Goal: Task Accomplishment & Management: Use online tool/utility

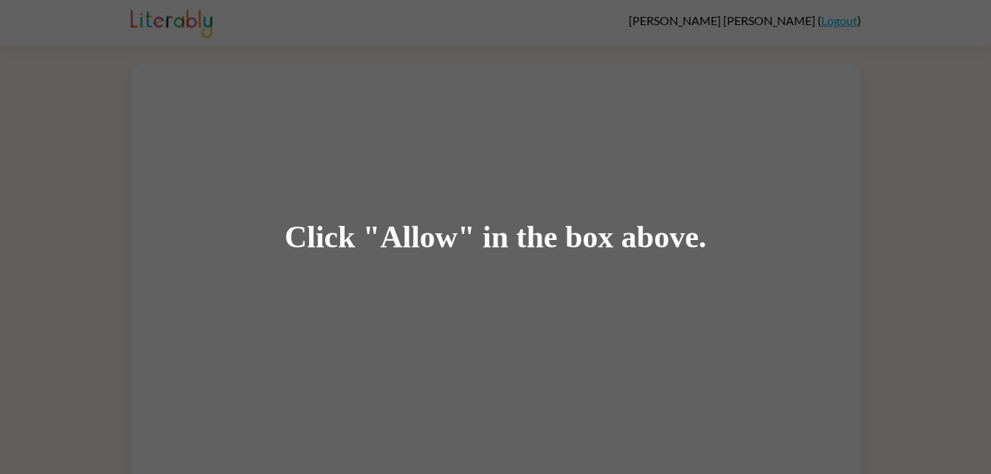
click at [371, 121] on div "Click "Allow" in the box above." at bounding box center [495, 237] width 991 height 474
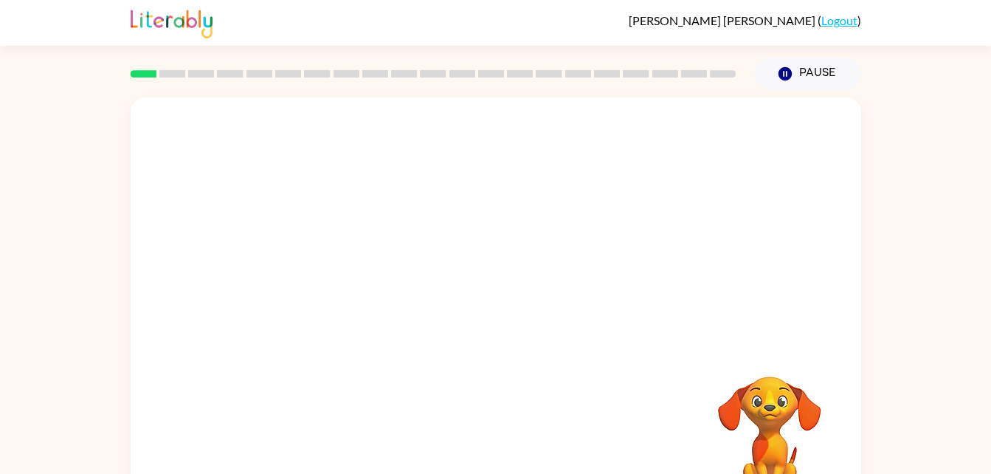
drag, startPoint x: 397, startPoint y: 214, endPoint x: 468, endPoint y: 283, distance: 99.1
click at [456, 318] on button "button" at bounding box center [495, 315] width 94 height 54
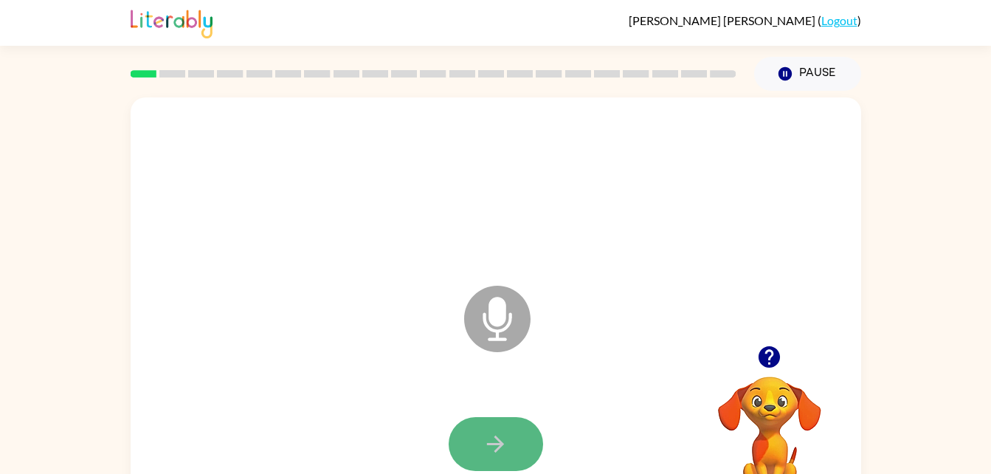
click at [527, 459] on button "button" at bounding box center [495, 444] width 94 height 54
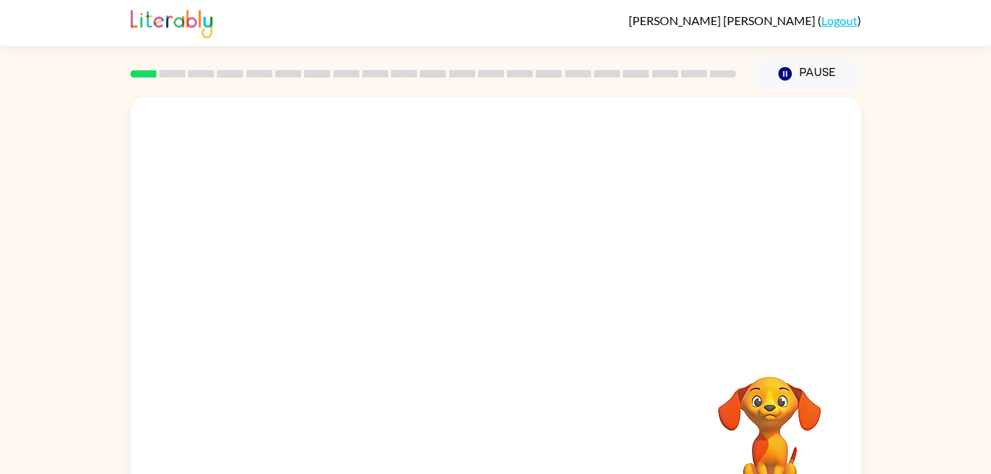
click at [565, 296] on div at bounding box center [496, 221] width 730 height 248
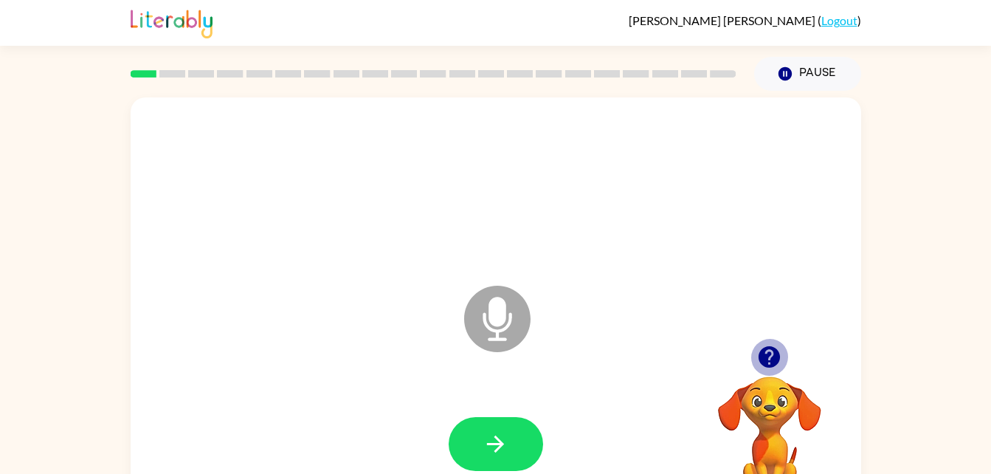
click at [760, 353] on icon "button" at bounding box center [768, 356] width 21 height 21
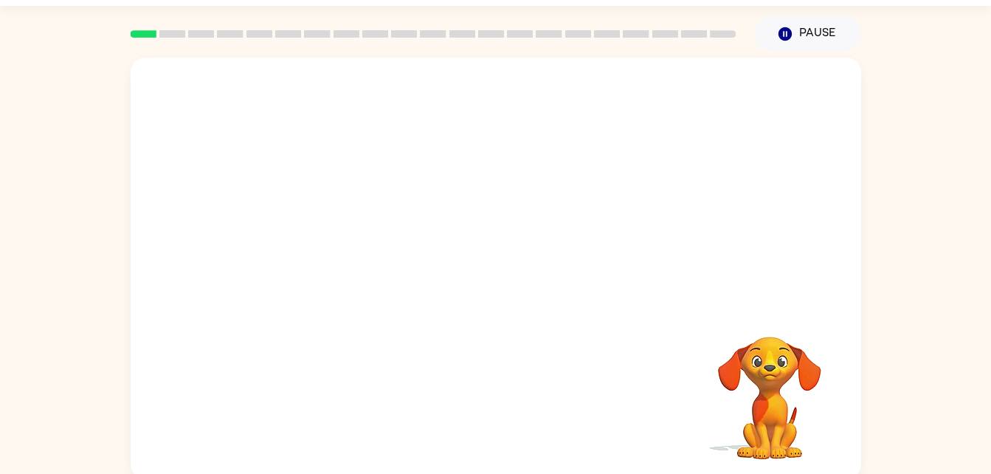
scroll to position [45, 0]
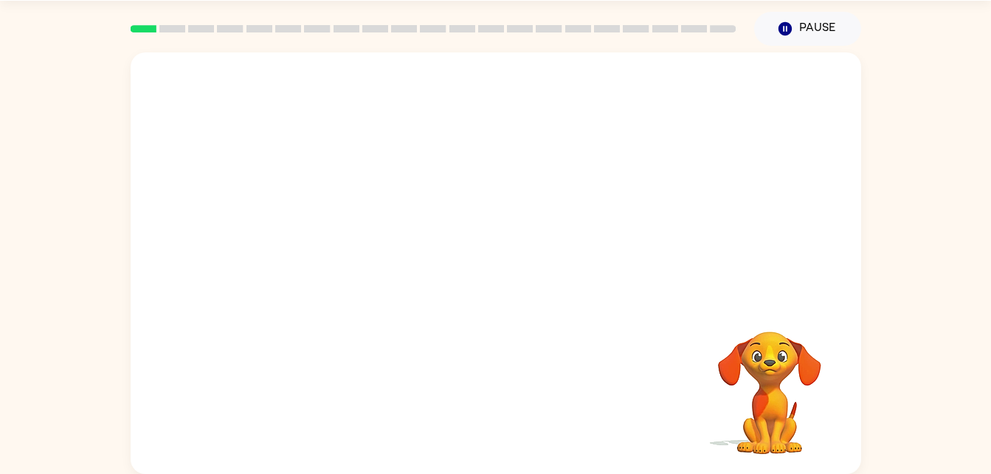
drag, startPoint x: 546, startPoint y: 247, endPoint x: 576, endPoint y: 283, distance: 46.6
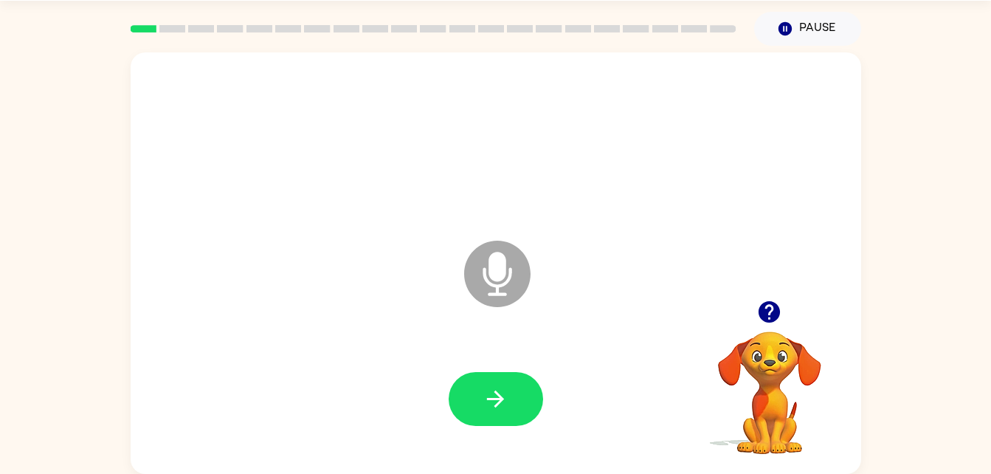
drag, startPoint x: 576, startPoint y: 283, endPoint x: 553, endPoint y: 343, distance: 64.7
click at [553, 343] on icon "Microphone The Microphone is here when it is your turn to talk" at bounding box center [570, 292] width 221 height 111
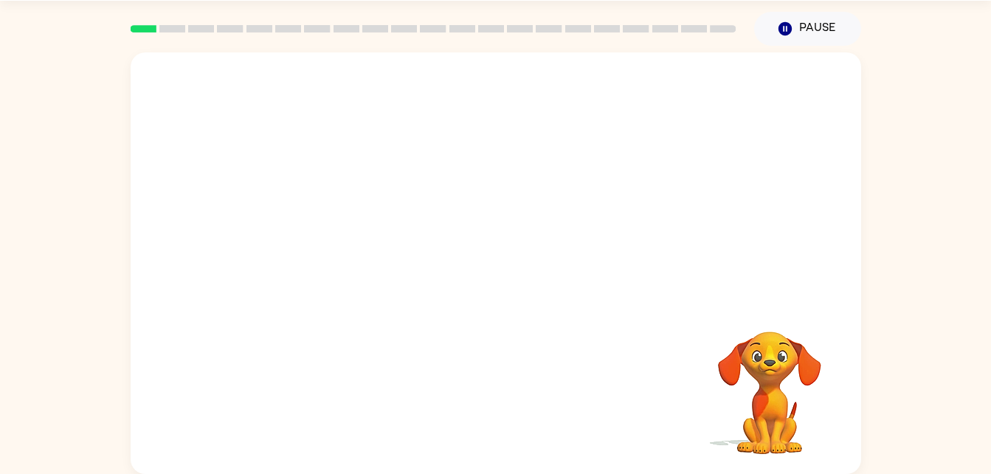
click at [653, 100] on div at bounding box center [495, 142] width 701 height 121
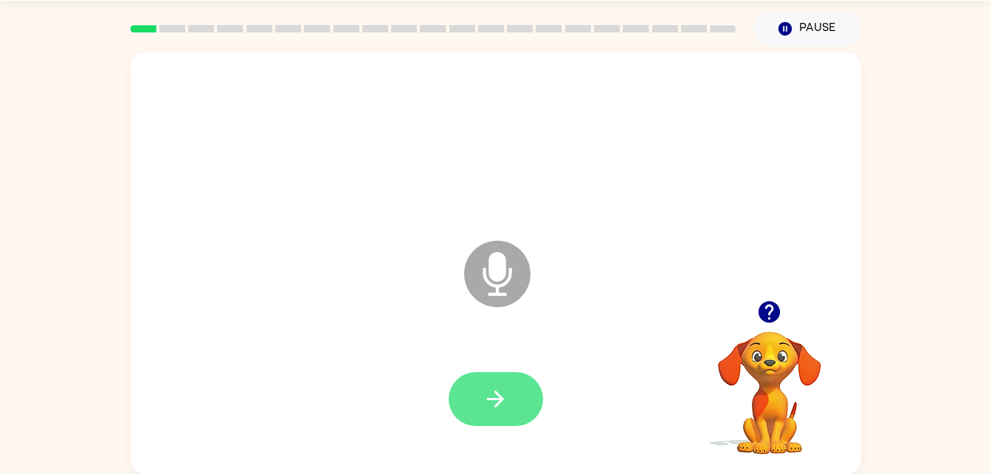
click at [482, 397] on icon "button" at bounding box center [495, 399] width 26 height 26
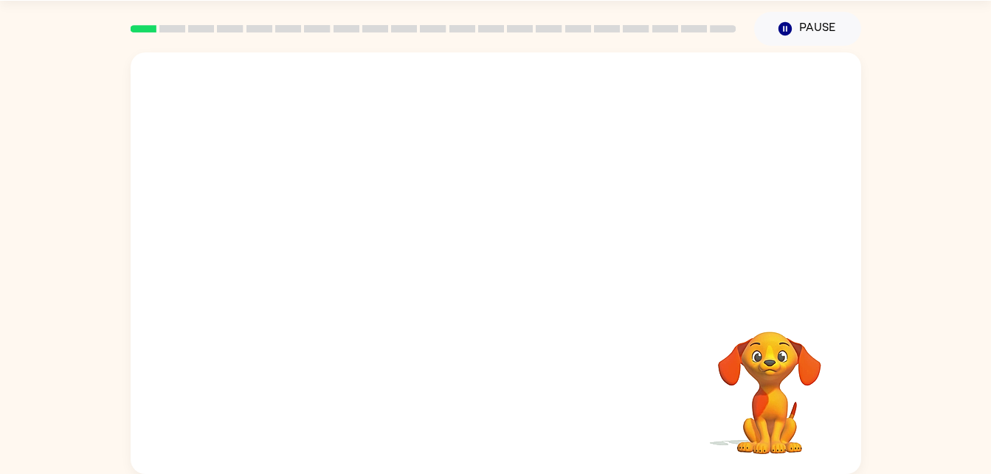
drag, startPoint x: 482, startPoint y: 397, endPoint x: 590, endPoint y: 125, distance: 292.0
click at [590, 125] on div at bounding box center [495, 142] width 701 height 121
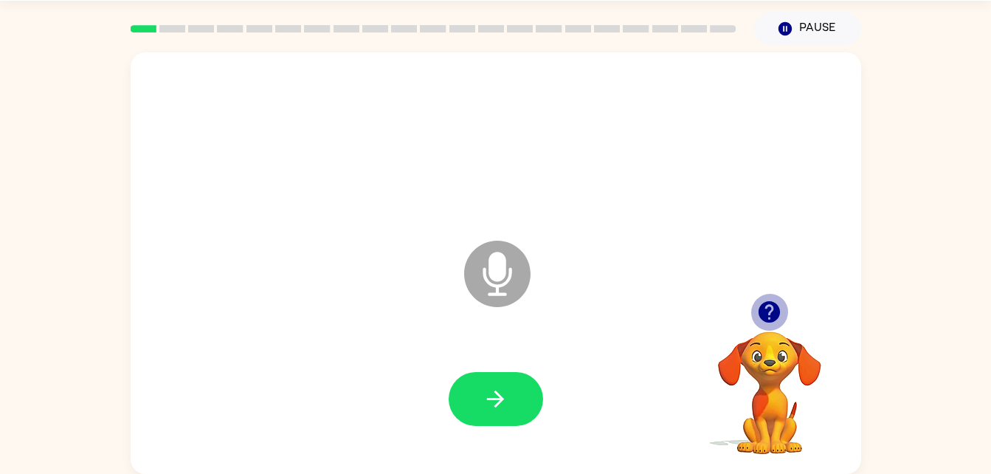
click at [781, 320] on icon "button" at bounding box center [769, 312] width 26 height 26
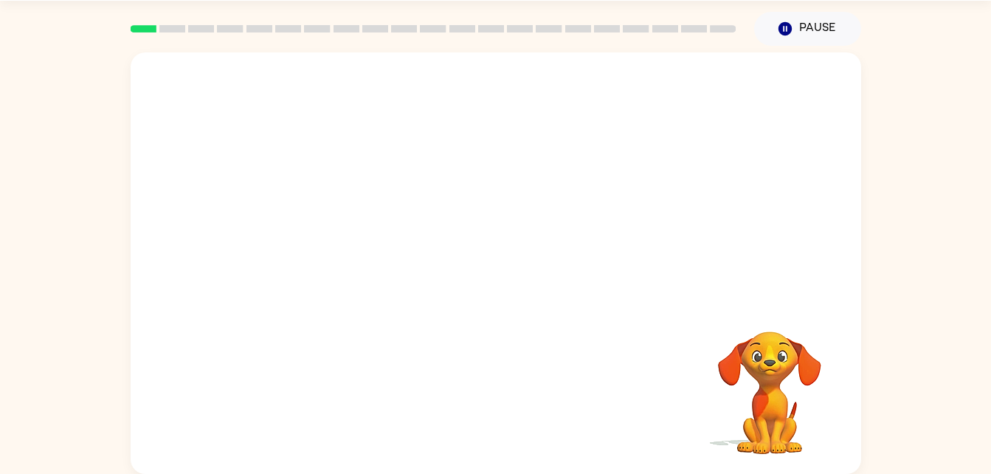
click at [747, 291] on div at bounding box center [496, 262] width 730 height 421
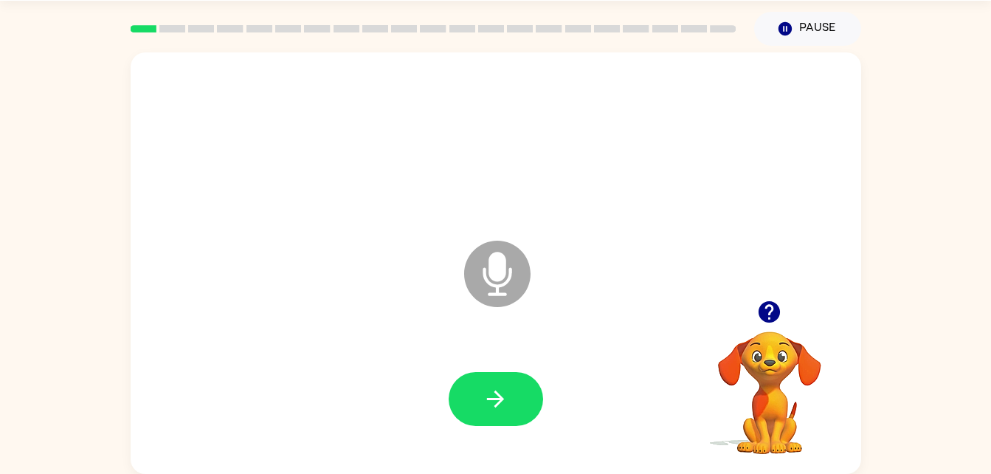
drag, startPoint x: 755, startPoint y: 321, endPoint x: 738, endPoint y: 313, distance: 18.8
drag, startPoint x: 738, startPoint y: 313, endPoint x: 714, endPoint y: 319, distance: 24.5
click at [714, 319] on div at bounding box center [770, 312] width 148 height 38
click at [780, 318] on icon "button" at bounding box center [769, 312] width 26 height 26
click at [493, 280] on icon at bounding box center [497, 273] width 66 height 66
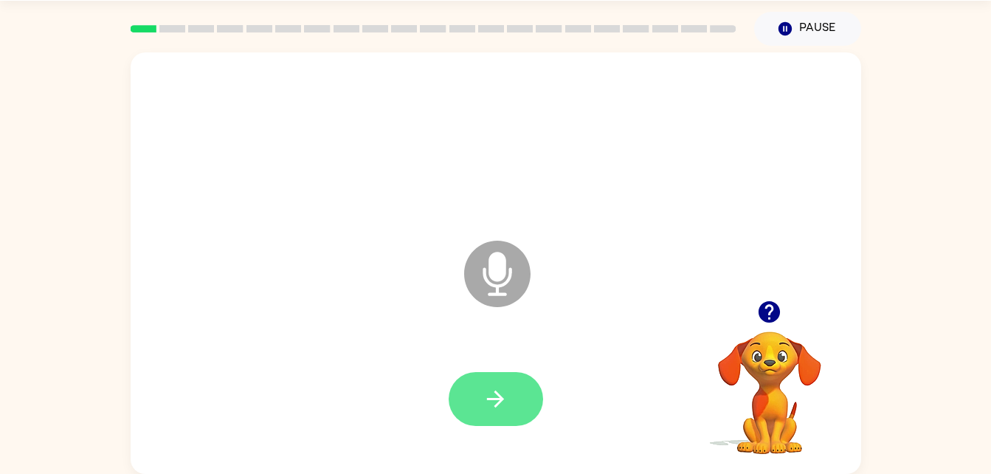
click at [501, 399] on icon "button" at bounding box center [495, 398] width 17 height 17
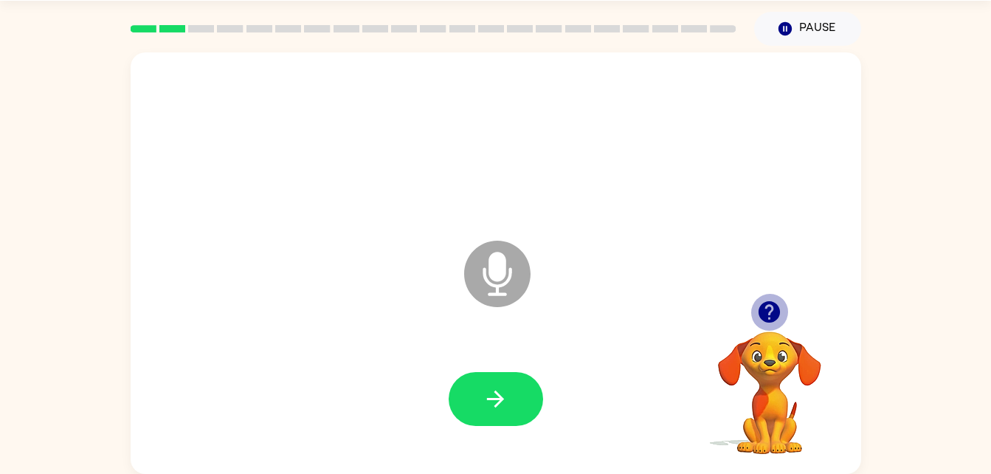
click at [769, 308] on icon "button" at bounding box center [768, 311] width 21 height 21
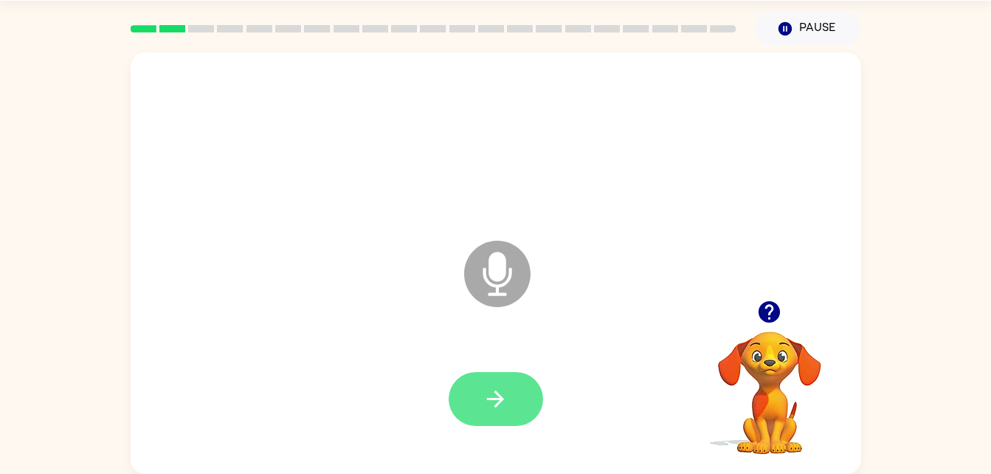
click at [509, 397] on button "button" at bounding box center [495, 399] width 94 height 54
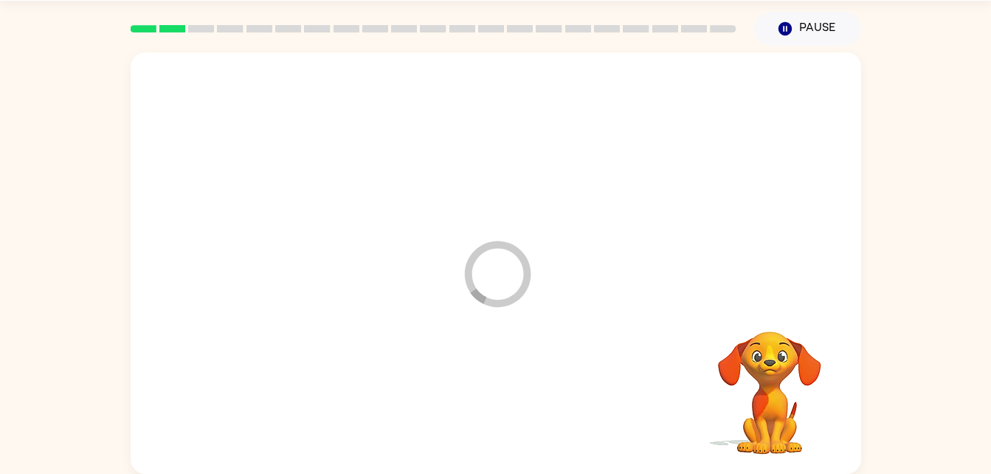
drag, startPoint x: 668, startPoint y: 392, endPoint x: 676, endPoint y: 395, distance: 8.9
click at [676, 395] on div at bounding box center [495, 399] width 701 height 121
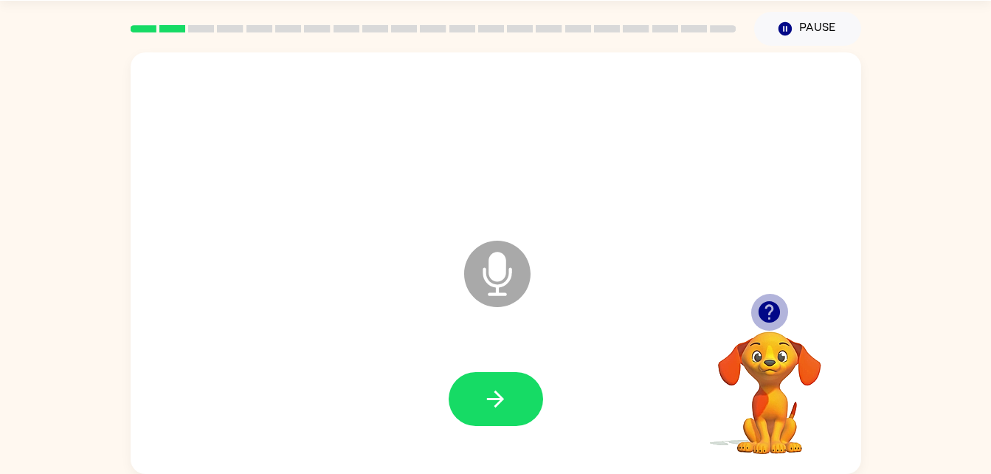
click at [778, 311] on icon "button" at bounding box center [768, 311] width 21 height 21
click at [775, 305] on icon "button" at bounding box center [768, 311] width 21 height 21
click at [775, 305] on div "Microphone The Microphone is here when it is your turn to talk" at bounding box center [496, 262] width 730 height 421
click at [773, 307] on icon "button" at bounding box center [768, 311] width 21 height 21
drag, startPoint x: 983, startPoint y: 232, endPoint x: 532, endPoint y: 338, distance: 463.8
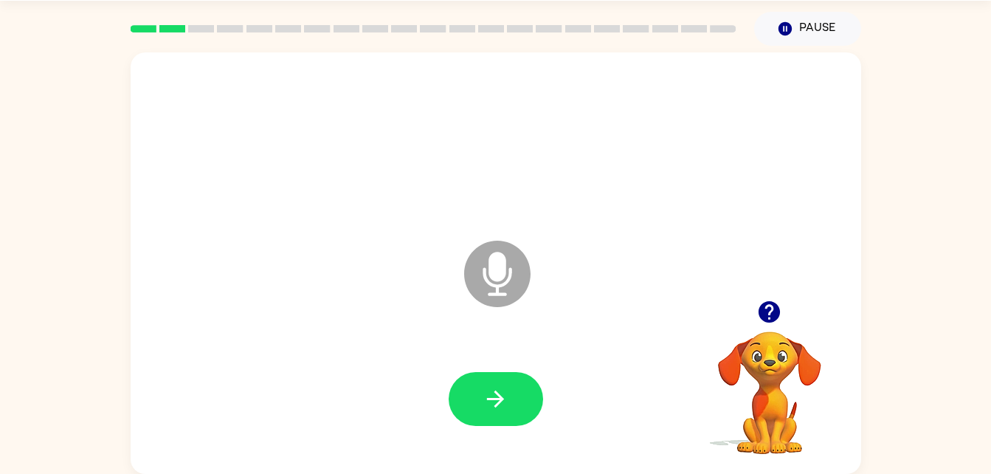
click at [532, 338] on div "Microphone The Microphone is here when it is your turn to talk Your browser mus…" at bounding box center [495, 260] width 991 height 428
drag, startPoint x: 532, startPoint y: 338, endPoint x: 538, endPoint y: 401, distance: 63.0
click at [538, 401] on button "button" at bounding box center [495, 399] width 94 height 54
click at [511, 394] on button "button" at bounding box center [495, 399] width 94 height 54
click at [537, 412] on button "button" at bounding box center [495, 399] width 94 height 54
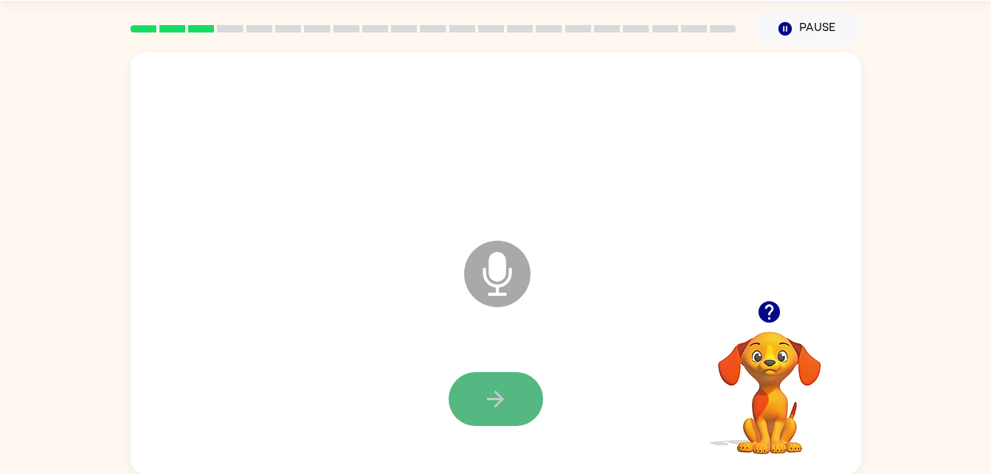
click at [533, 382] on button "button" at bounding box center [495, 399] width 94 height 54
click at [516, 401] on button "button" at bounding box center [495, 399] width 94 height 54
click at [524, 405] on button "button" at bounding box center [495, 399] width 94 height 54
click at [778, 346] on video "Your browser must support playing .mp4 files to use Literably. Please try using…" at bounding box center [770, 382] width 148 height 148
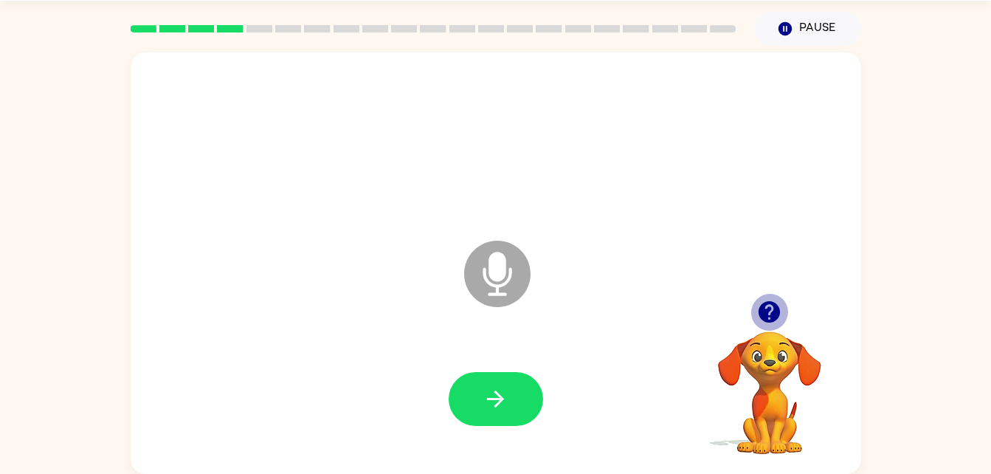
click at [775, 319] on icon "button" at bounding box center [768, 311] width 21 height 21
click at [769, 321] on icon "button" at bounding box center [768, 311] width 21 height 21
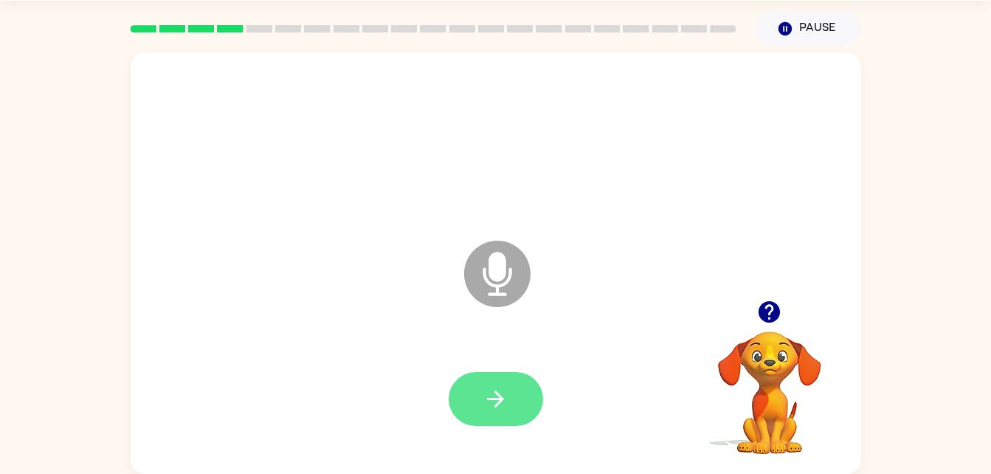
click at [514, 389] on button "button" at bounding box center [495, 399] width 94 height 54
click at [533, 384] on button "button" at bounding box center [495, 399] width 94 height 54
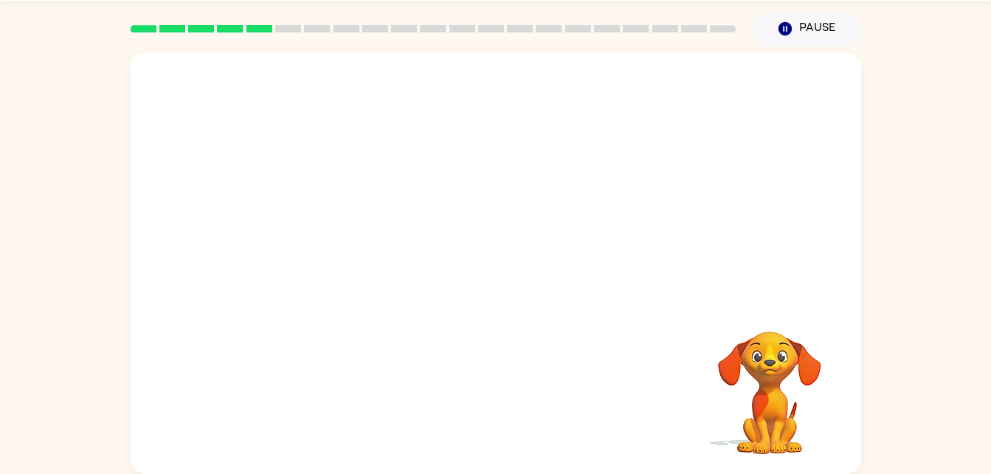
click at [568, 375] on div "Your browser must support playing .mp4 files to use Literably. Please try using…" at bounding box center [496, 262] width 730 height 421
click at [791, 137] on div at bounding box center [496, 176] width 730 height 248
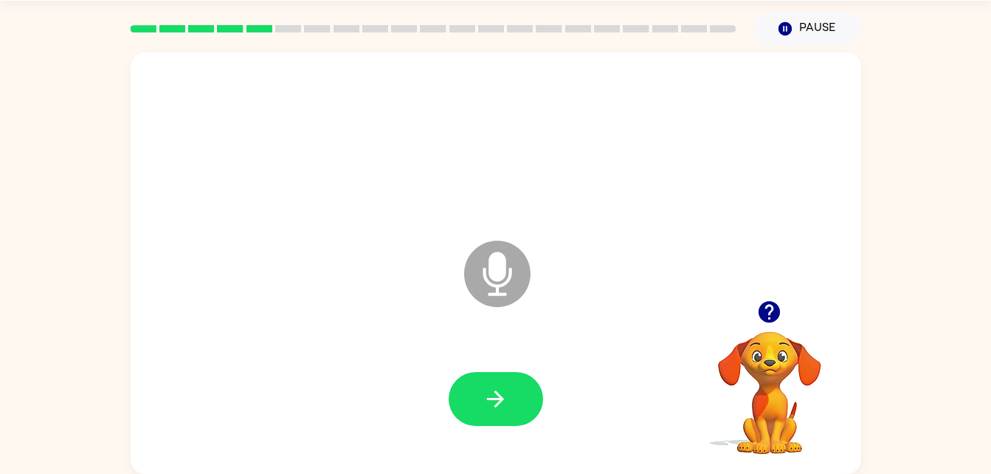
drag, startPoint x: 779, startPoint y: 335, endPoint x: 589, endPoint y: 306, distance: 192.5
click at [589, 306] on div "Microphone The Microphone is here when it is your turn to talk Your browser mus…" at bounding box center [496, 262] width 730 height 421
click at [518, 406] on button "button" at bounding box center [495, 399] width 94 height 54
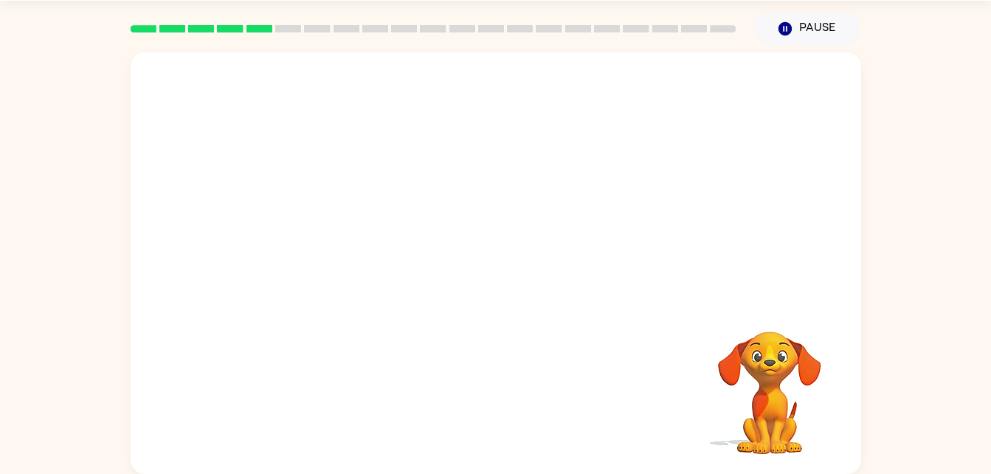
click at [765, 380] on video "Your browser must support playing .mp4 files to use Literably. Please try using…" at bounding box center [770, 382] width 148 height 148
click at [765, 379] on video "Your browser must support playing .mp4 files to use Literably. Please try using…" at bounding box center [770, 382] width 148 height 148
click at [765, 369] on video "Your browser must support playing .mp4 files to use Literably. Please try using…" at bounding box center [770, 382] width 148 height 148
click at [758, 368] on video "Your browser must support playing .mp4 files to use Literably. Please try using…" at bounding box center [770, 382] width 148 height 148
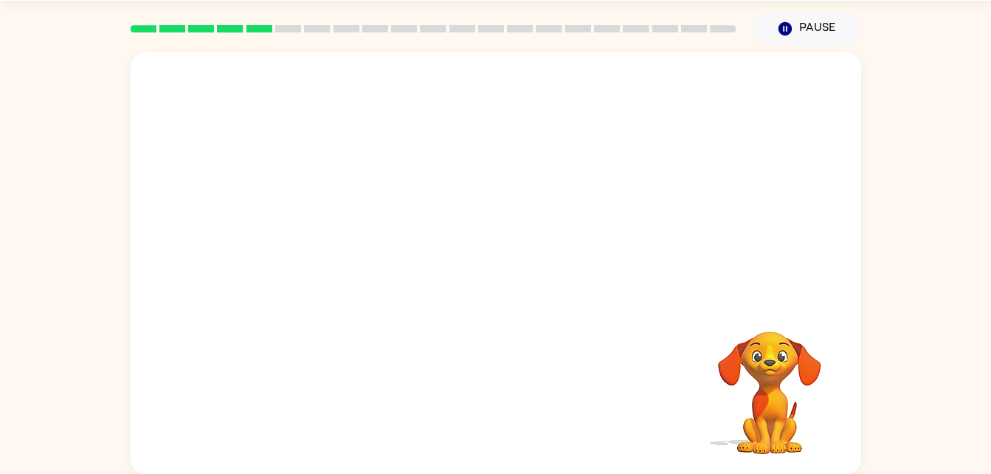
click at [777, 412] on video "Your browser must support playing .mp4 files to use Literably. Please try using…" at bounding box center [770, 382] width 148 height 148
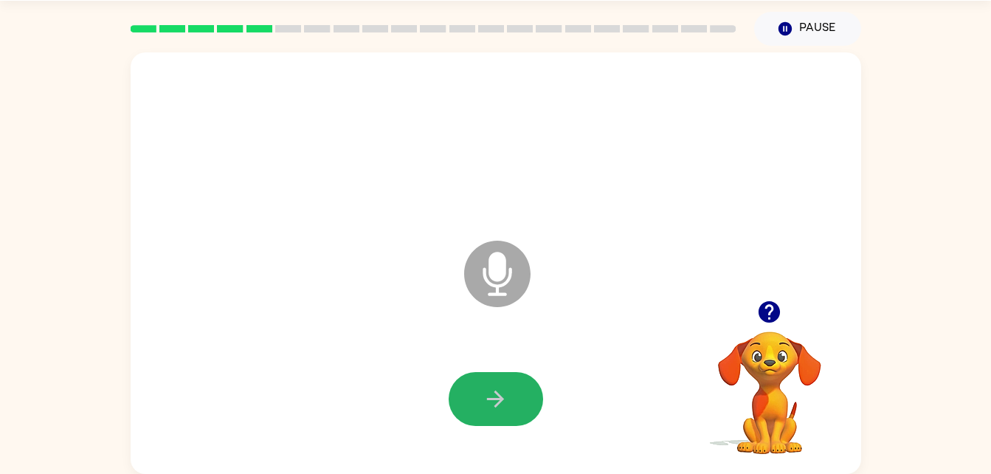
drag, startPoint x: 485, startPoint y: 424, endPoint x: 524, endPoint y: 412, distance: 41.1
click at [490, 420] on button "button" at bounding box center [495, 399] width 94 height 54
click at [524, 412] on button "button" at bounding box center [495, 399] width 94 height 54
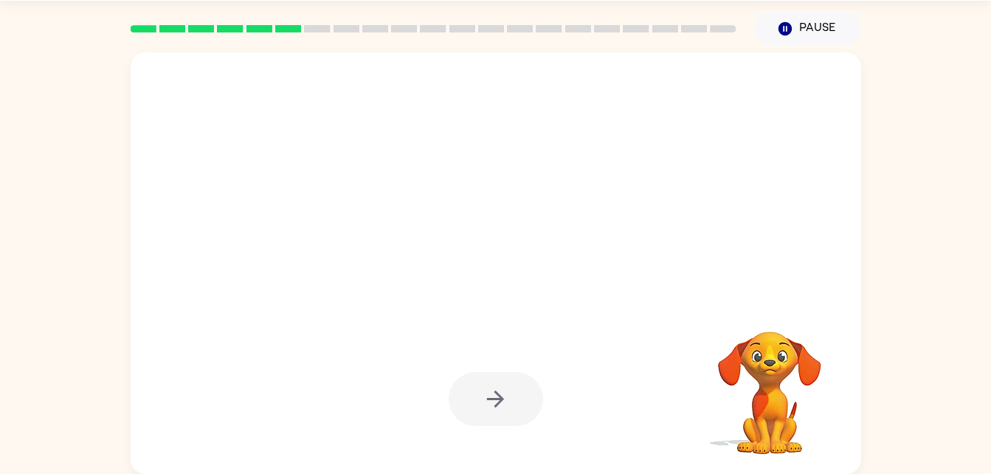
click at [536, 374] on div at bounding box center [495, 399] width 94 height 54
click at [762, 395] on video "Your browser must support playing .mp4 files to use Literably. Please try using…" at bounding box center [770, 382] width 148 height 148
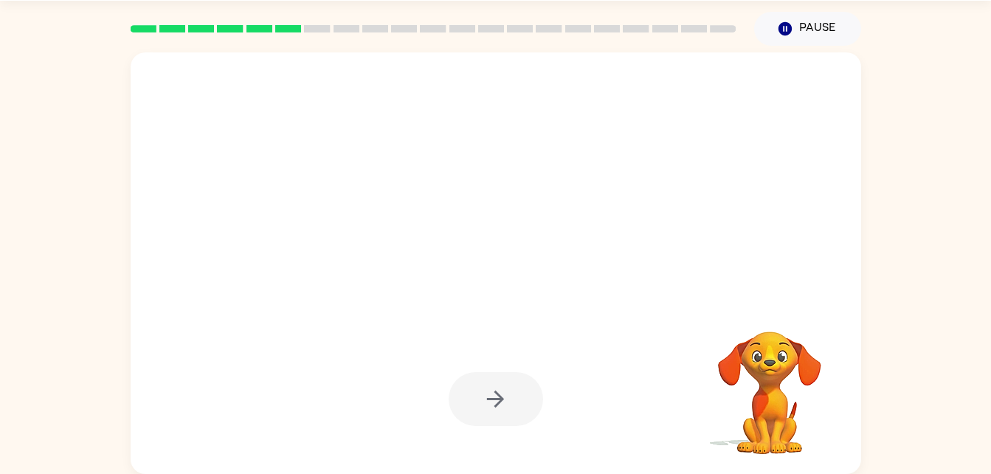
click at [762, 395] on video "Your browser must support playing .mp4 files to use Literably. Please try using…" at bounding box center [770, 382] width 148 height 148
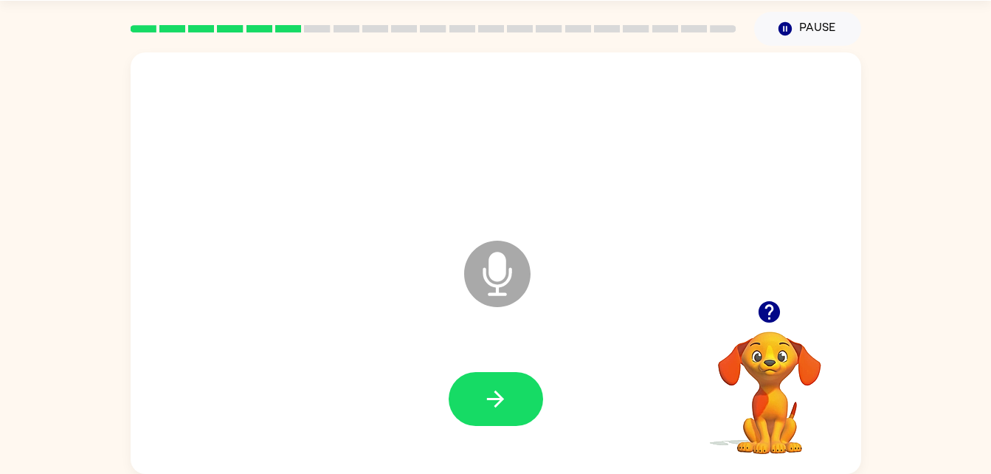
drag, startPoint x: 358, startPoint y: 462, endPoint x: 358, endPoint y: 447, distance: 15.5
click at [358, 447] on div "Microphone The Microphone is here when it is your turn to talk" at bounding box center [496, 262] width 730 height 421
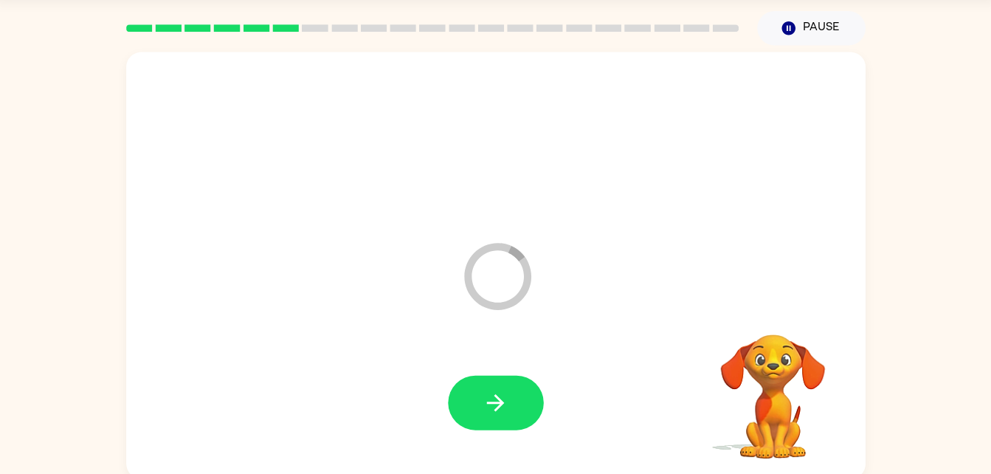
scroll to position [38, 0]
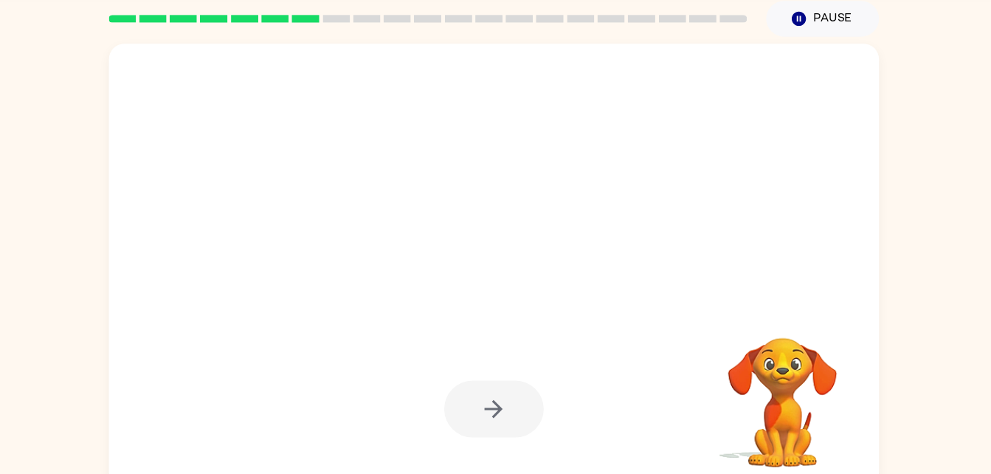
click at [527, 268] on div at bounding box center [460, 243] width 630 height 53
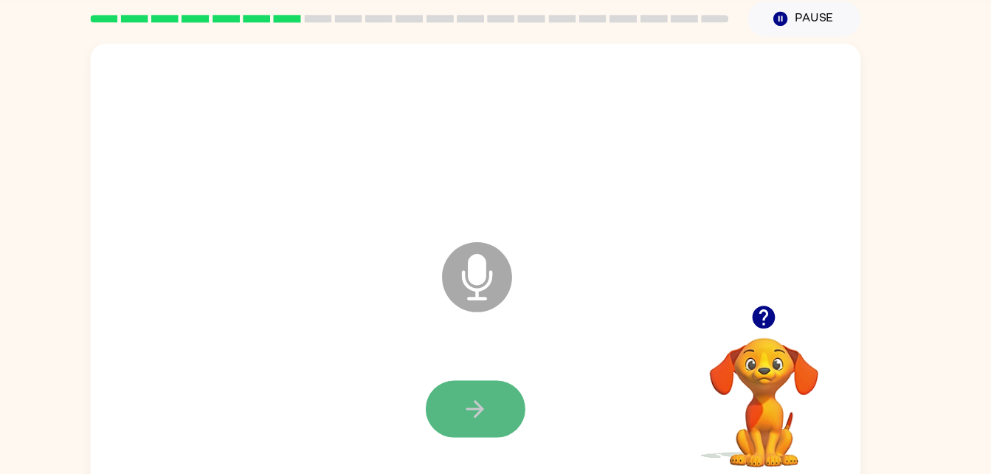
click at [525, 412] on button "button" at bounding box center [495, 405] width 94 height 54
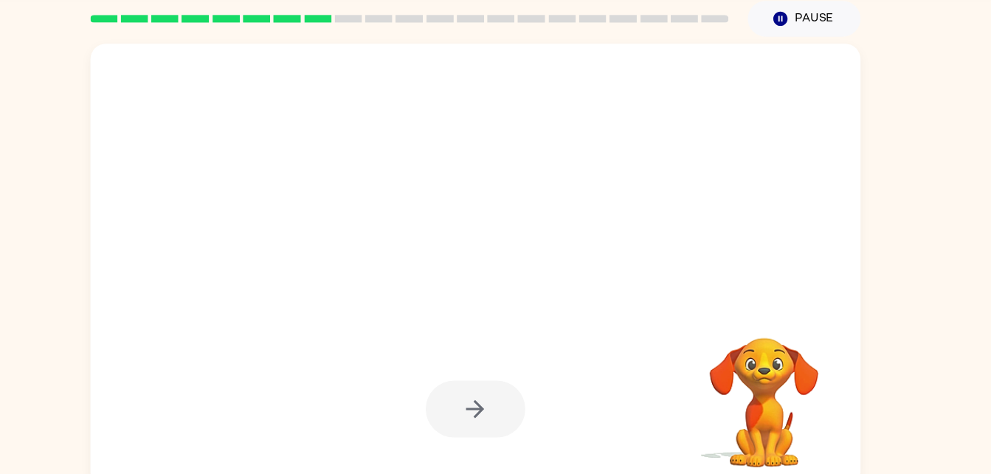
click at [525, 412] on div at bounding box center [495, 405] width 94 height 54
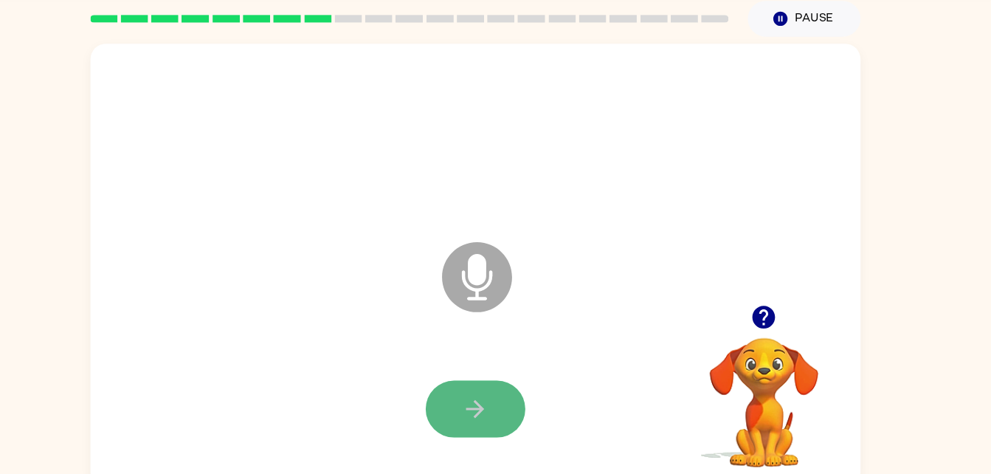
click at [536, 402] on button "button" at bounding box center [495, 405] width 94 height 54
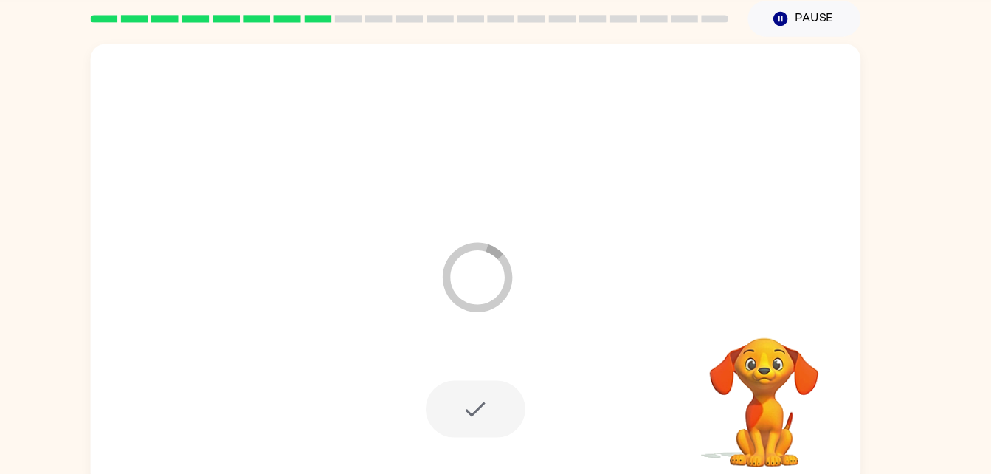
scroll to position [45, 0]
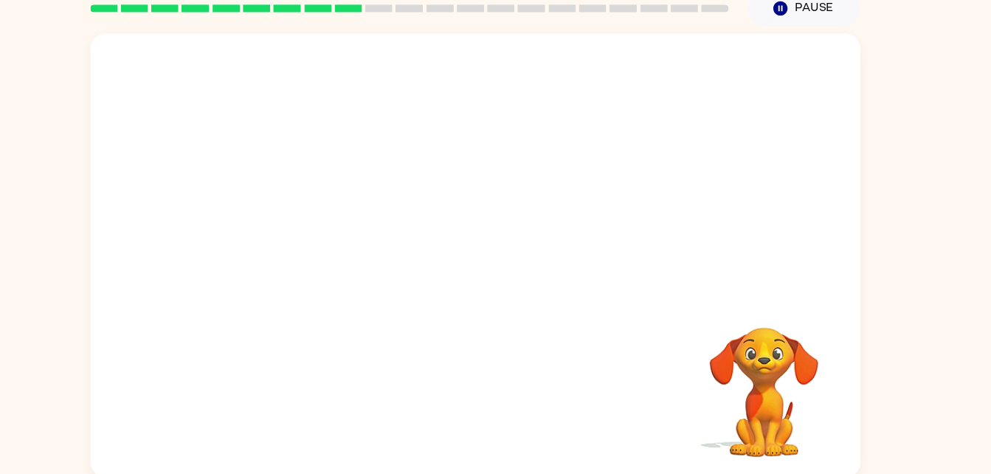
drag, startPoint x: 427, startPoint y: 441, endPoint x: 440, endPoint y: 443, distance: 12.6
click at [440, 443] on div "Your browser must support playing .mp4 files to use Literably. Please try using…" at bounding box center [496, 262] width 730 height 421
drag, startPoint x: 440, startPoint y: 443, endPoint x: 451, endPoint y: 427, distance: 19.5
click at [451, 427] on div "Your browser must support playing .mp4 files to use Literably. Please try using…" at bounding box center [496, 262] width 730 height 421
drag, startPoint x: 454, startPoint y: 427, endPoint x: 408, endPoint y: 274, distance: 159.6
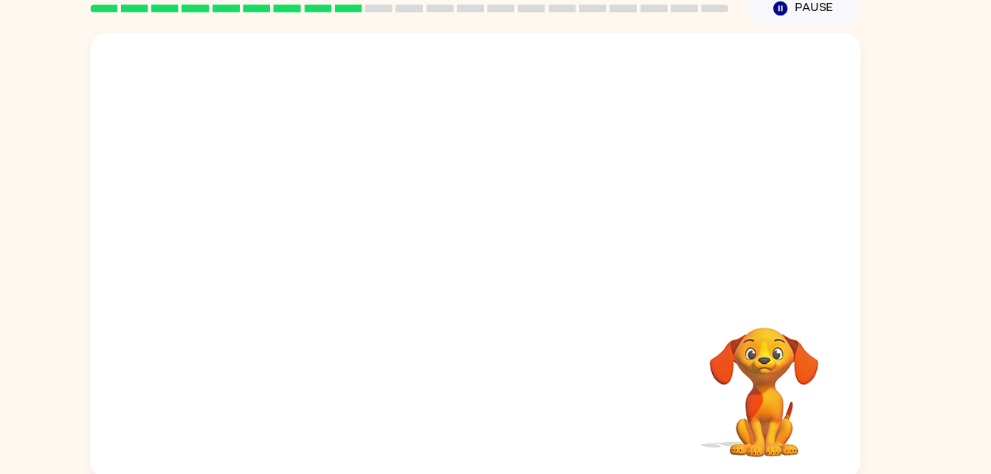
click at [408, 274] on div "Your browser must support playing .mp4 files to use Literably. Please try using…" at bounding box center [496, 262] width 730 height 421
drag, startPoint x: 698, startPoint y: 339, endPoint x: 459, endPoint y: 297, distance: 242.7
click at [459, 297] on div "Your browser must support playing .mp4 files to use Literably. Please try using…" at bounding box center [496, 262] width 730 height 421
drag, startPoint x: 45, startPoint y: 370, endPoint x: 117, endPoint y: 491, distance: 140.3
click at [117, 473] on html "[PERSON_NAME] ( Logout ) Pause Pause Your browser must support playing .mp4 fil…" at bounding box center [495, 214] width 991 height 519
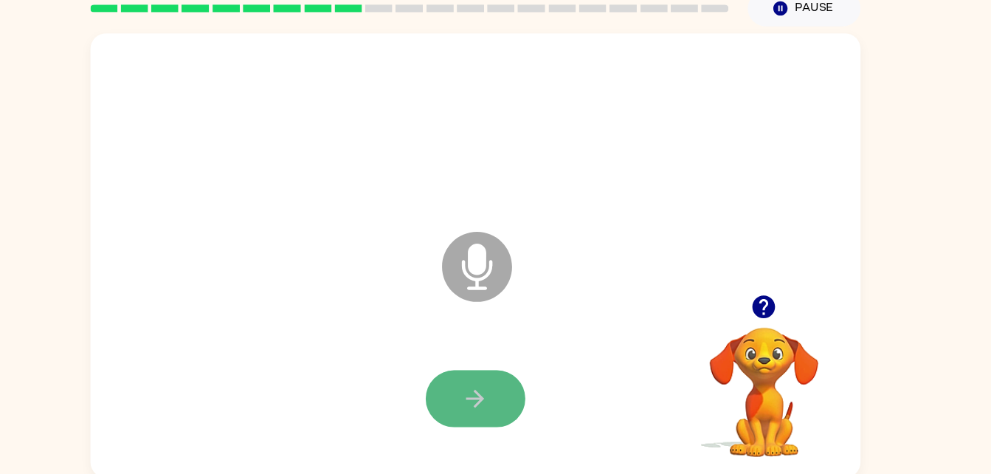
click at [514, 404] on button "button" at bounding box center [495, 399] width 94 height 54
click at [775, 317] on icon "button" at bounding box center [768, 311] width 21 height 21
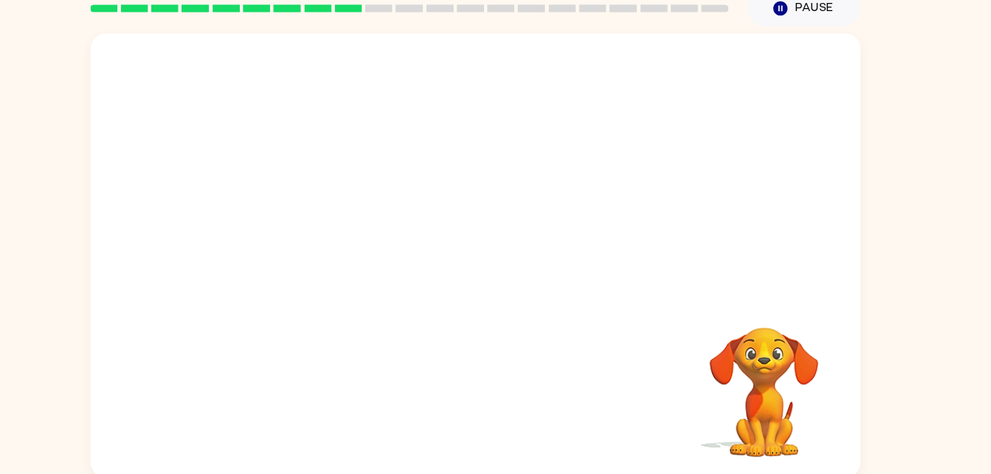
click at [511, 303] on div at bounding box center [496, 262] width 730 height 421
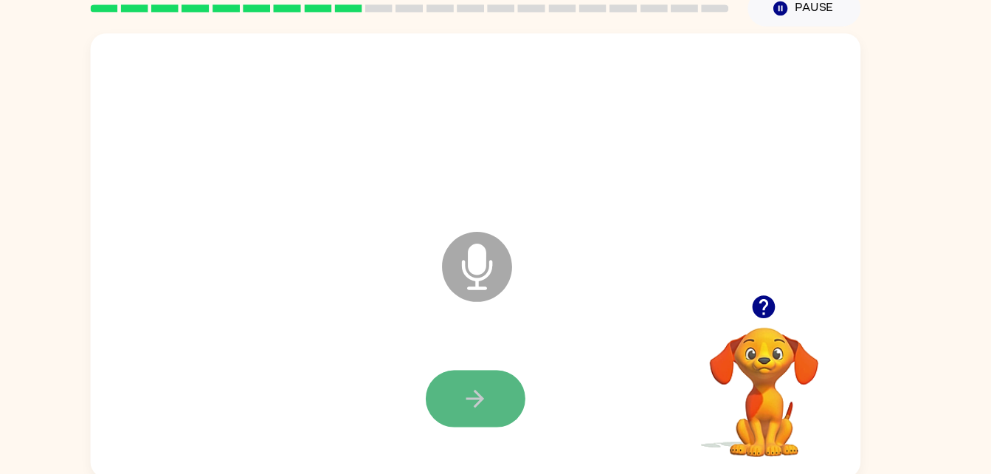
click at [519, 379] on button "button" at bounding box center [495, 399] width 94 height 54
click at [519, 381] on button "button" at bounding box center [495, 399] width 94 height 54
click at [490, 410] on icon "button" at bounding box center [495, 399] width 26 height 26
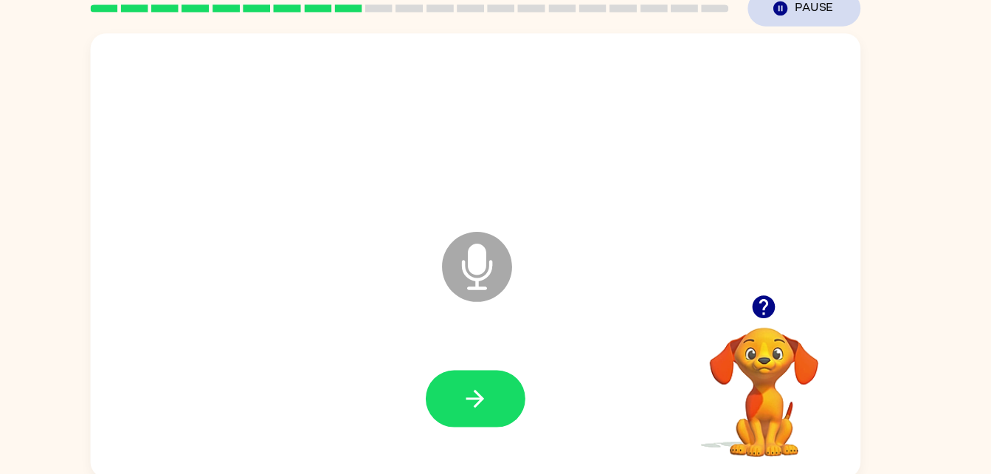
click at [786, 23] on icon "button" at bounding box center [783, 28] width 13 height 13
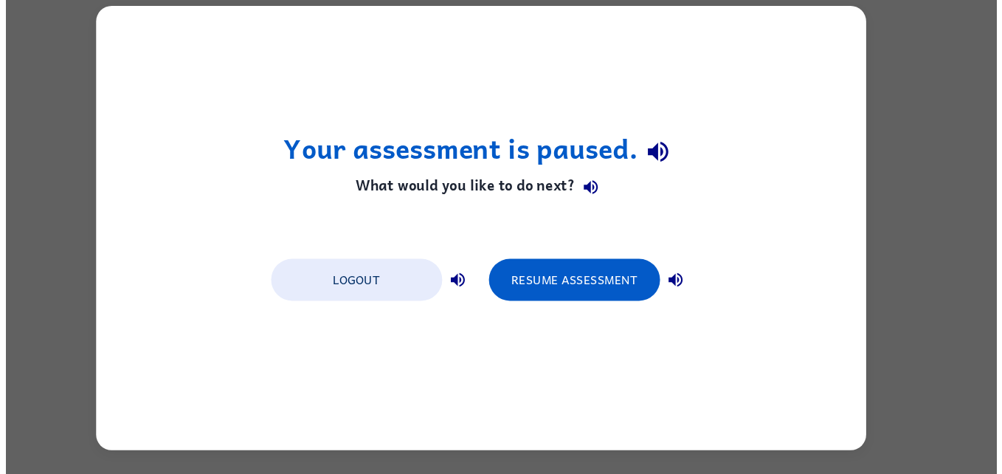
scroll to position [0, 0]
